Goal: Information Seeking & Learning: Learn about a topic

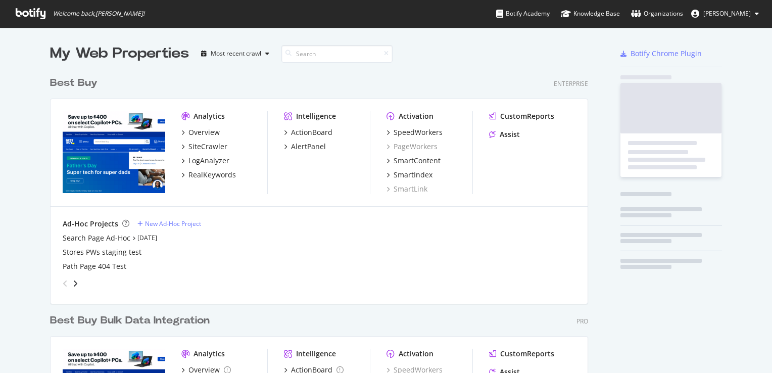
scroll to position [365, 757]
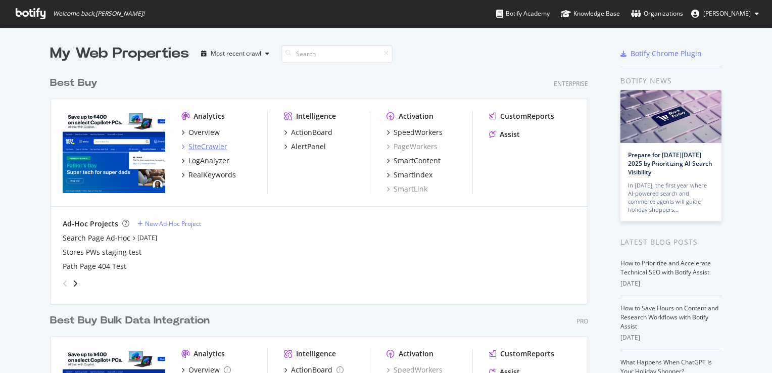
click at [202, 148] on div "SiteCrawler" at bounding box center [208, 147] width 39 height 10
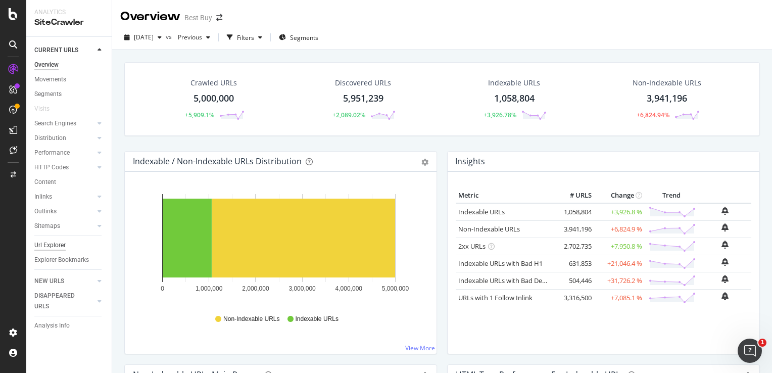
click at [48, 240] on div "Url Explorer" at bounding box center [49, 245] width 31 height 11
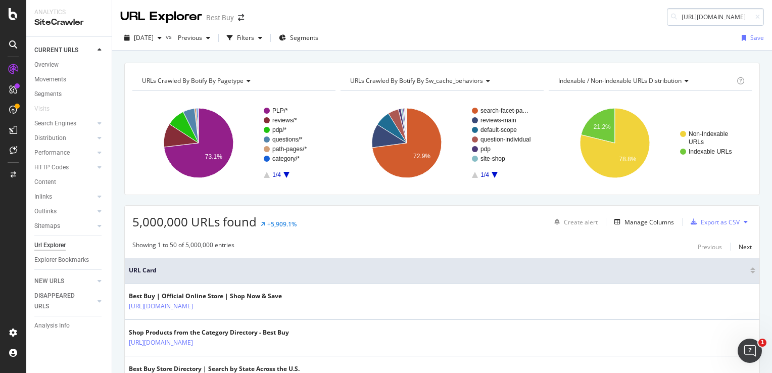
scroll to position [0, 275]
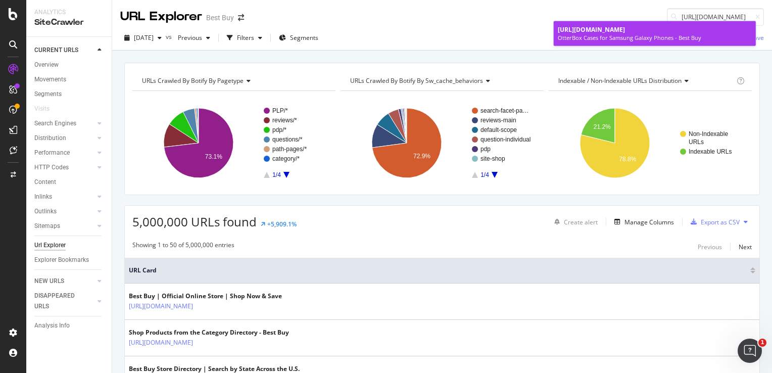
type input "[URL][DOMAIN_NAME]"
click at [625, 33] on span "[URL][DOMAIN_NAME]" at bounding box center [591, 29] width 67 height 9
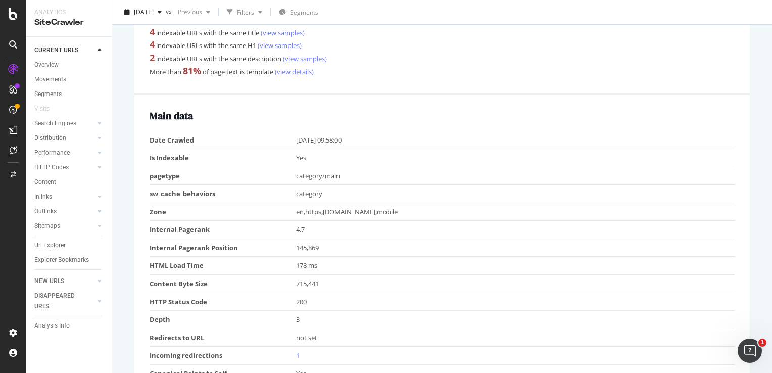
scroll to position [404, 0]
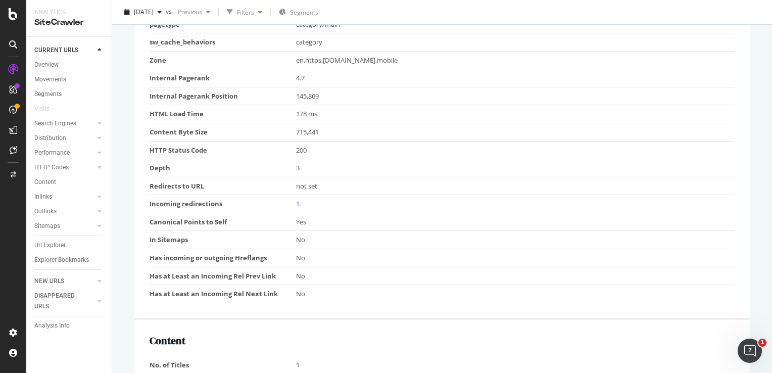
click at [296, 201] on link "1" at bounding box center [298, 203] width 4 height 9
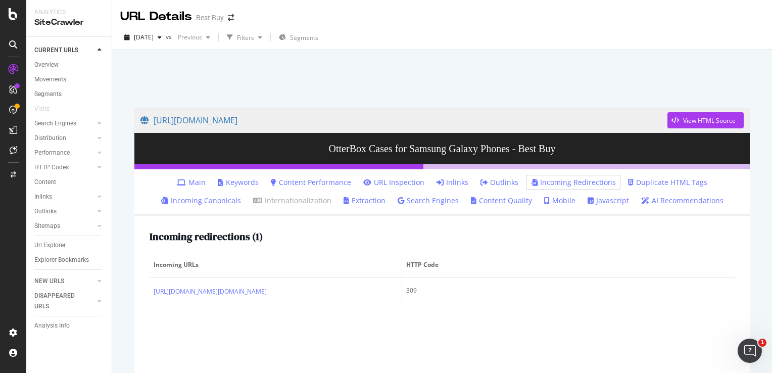
click at [453, 176] on li "Inlinks" at bounding box center [453, 182] width 40 height 14
click at [456, 183] on link "Inlinks" at bounding box center [453, 182] width 32 height 10
